Goal: Information Seeking & Learning: Learn about a topic

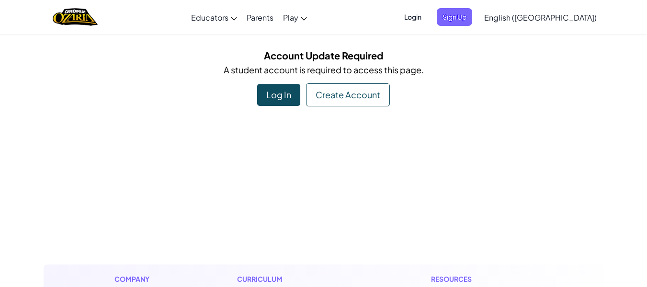
click at [287, 93] on div "Log In" at bounding box center [278, 95] width 43 height 22
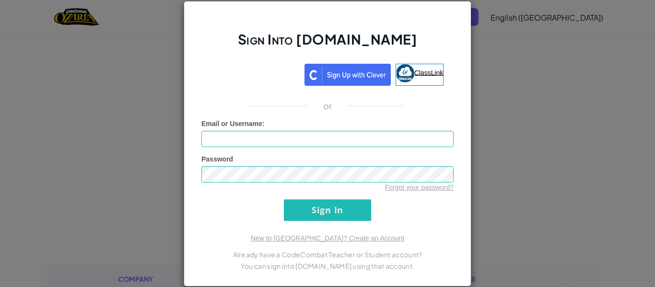
click at [398, 79] on img at bounding box center [405, 73] width 18 height 18
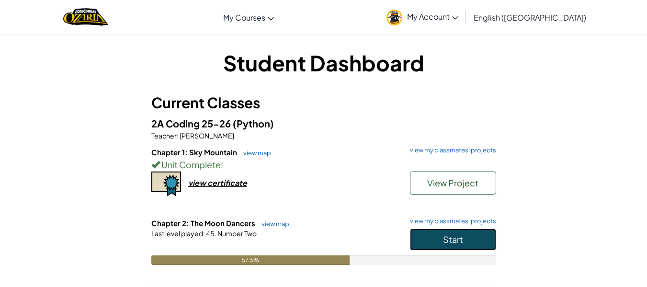
click at [455, 236] on span "Start" at bounding box center [453, 239] width 20 height 11
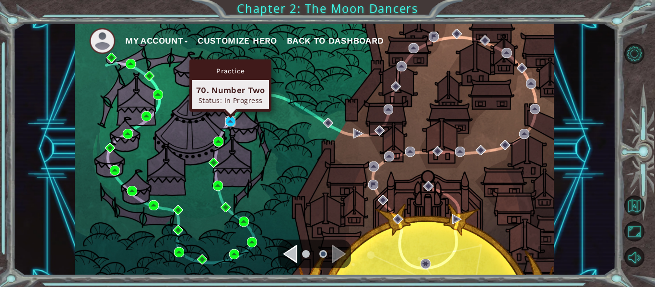
click at [229, 124] on img at bounding box center [230, 121] width 10 height 10
